Goal: Task Accomplishment & Management: Complete application form

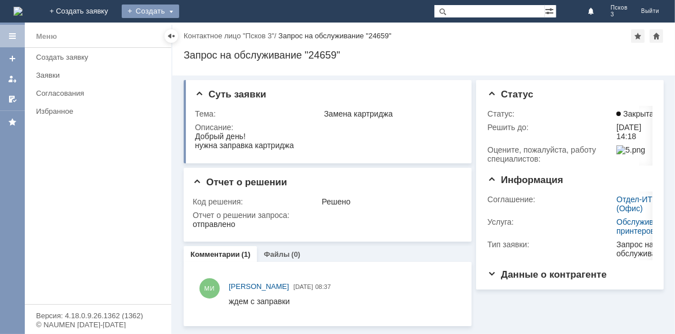
click at [179, 12] on div "Создать" at bounding box center [150, 12] width 57 height 14
click at [203, 33] on link "Заявка" at bounding box center [167, 34] width 86 height 14
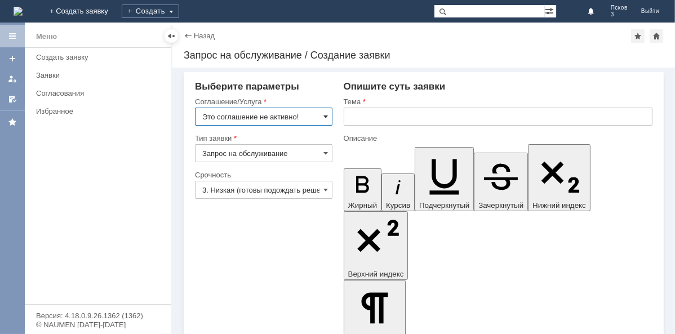
click at [325, 114] on span at bounding box center [326, 116] width 5 height 9
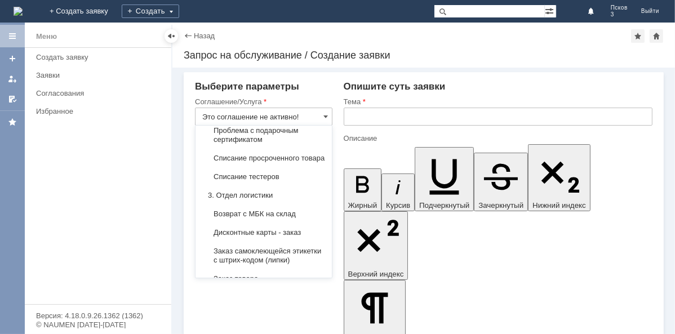
scroll to position [307, 0]
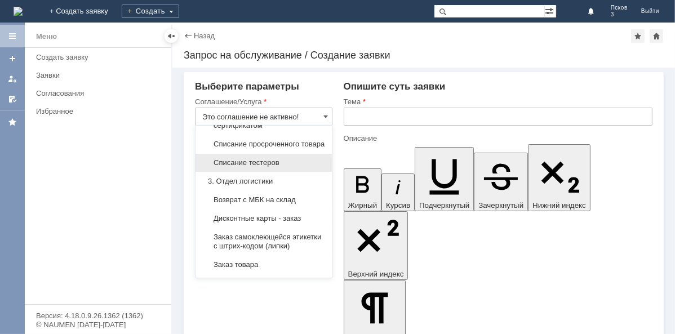
click at [274, 167] on span "Списание тестеров" at bounding box center [263, 162] width 123 height 9
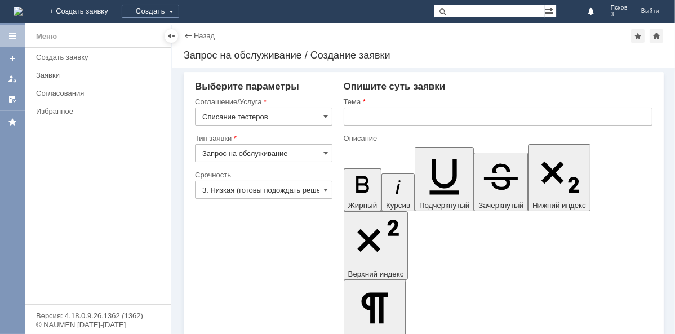
click at [266, 115] on input "Списание тестеров" at bounding box center [264, 117] width 138 height 18
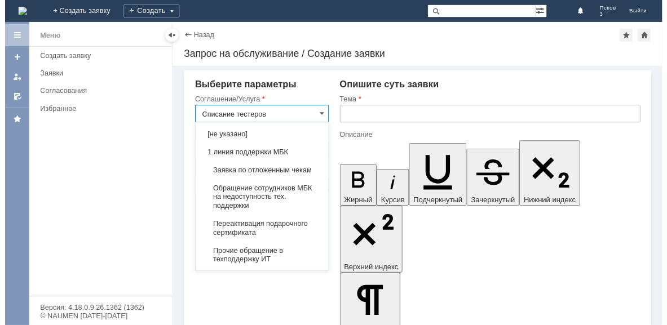
scroll to position [369, 0]
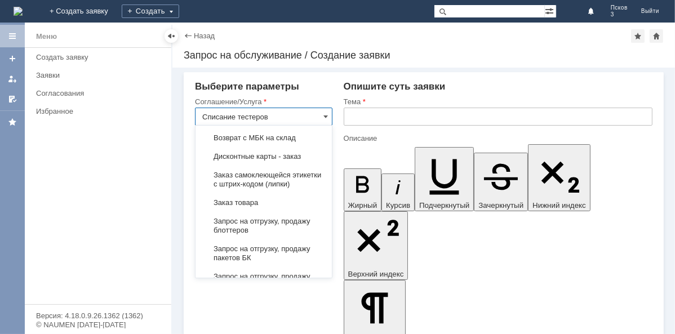
click at [349, 115] on input "text" at bounding box center [498, 117] width 309 height 18
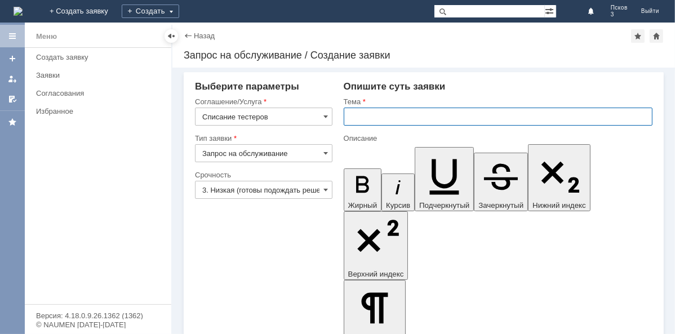
type input "Списание тестеров"
paste input "Списание тестеров"
type input "Списание тестеров"
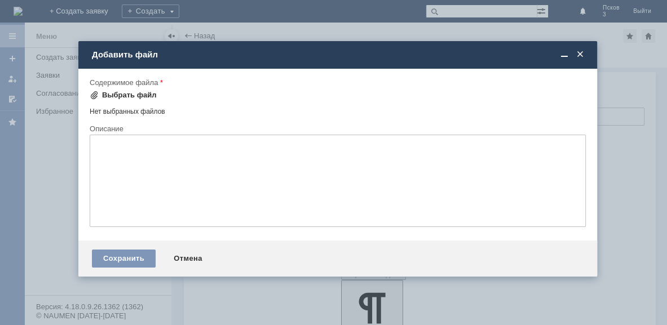
click at [123, 91] on div "Выбрать файл" at bounding box center [129, 95] width 55 height 9
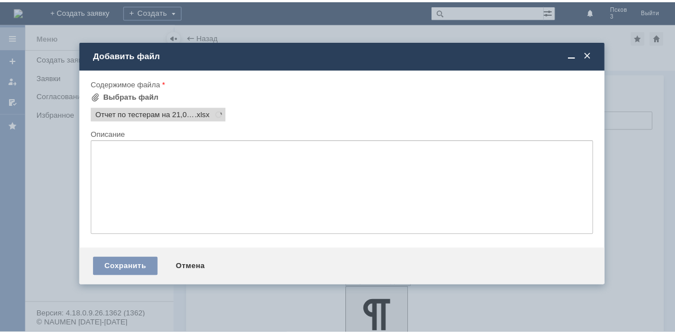
scroll to position [0, 0]
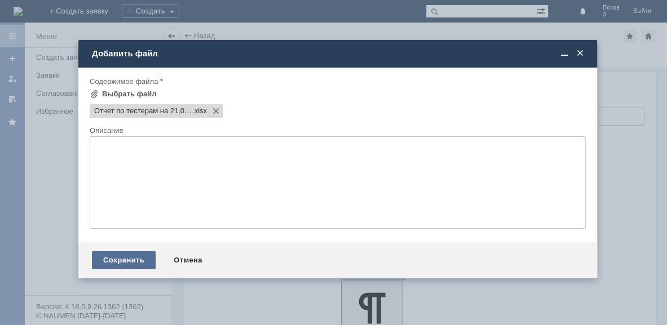
click at [122, 264] on div "Сохранить" at bounding box center [124, 260] width 64 height 18
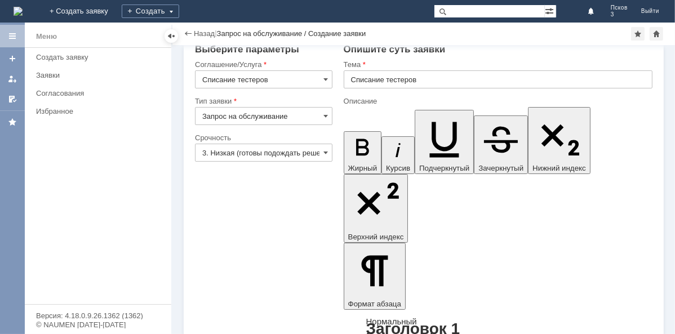
scroll to position [14, 0]
